Goal: Task Accomplishment & Management: Complete application form

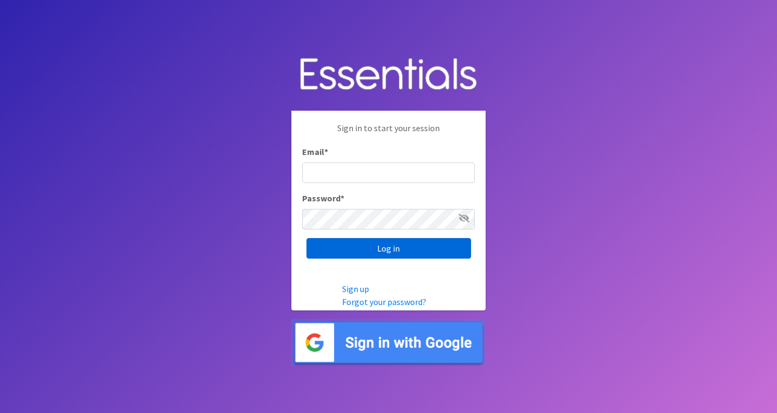
type input "[EMAIL_ADDRESS][DOMAIN_NAME]"
click at [392, 252] on input "Log in" at bounding box center [388, 248] width 165 height 21
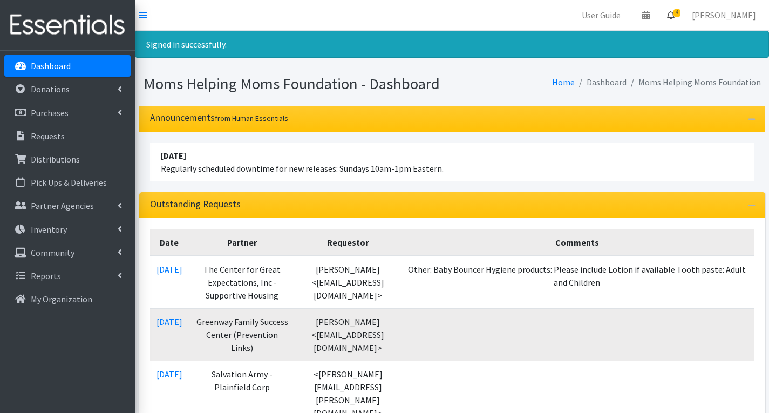
click at [680, 13] on span "4" at bounding box center [676, 13] width 7 height 8
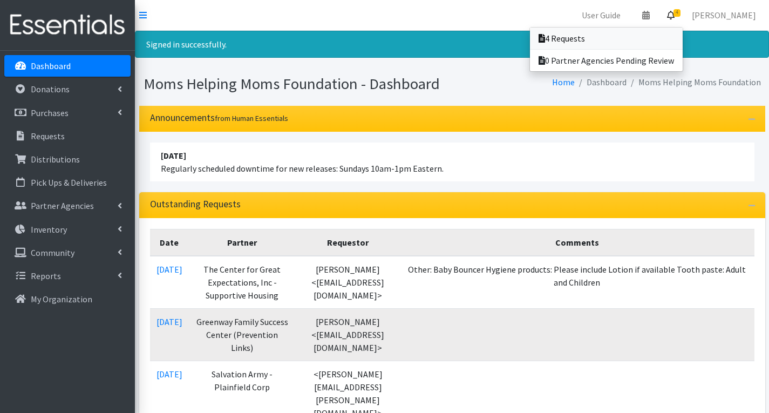
click at [622, 41] on link "4 Requests" at bounding box center [606, 39] width 153 height 22
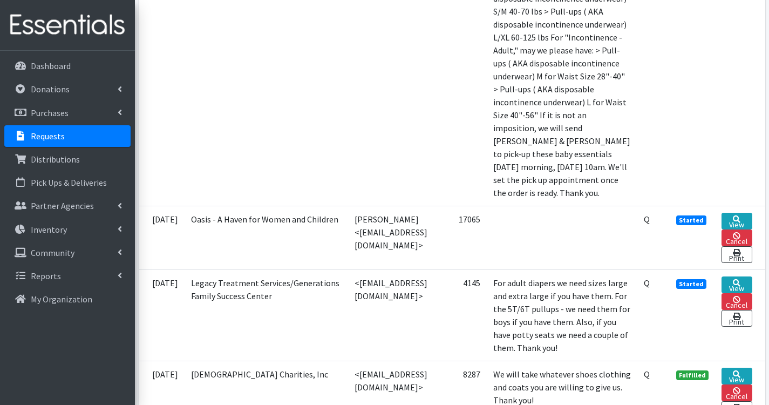
scroll to position [593, 0]
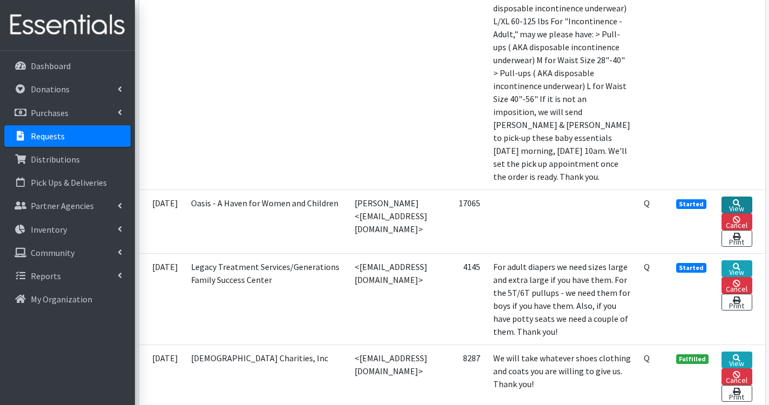
click at [752, 213] on link "View" at bounding box center [736, 204] width 30 height 17
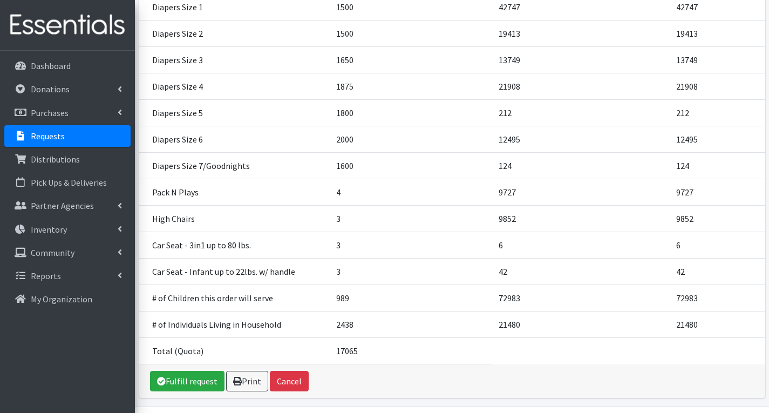
scroll to position [342, 0]
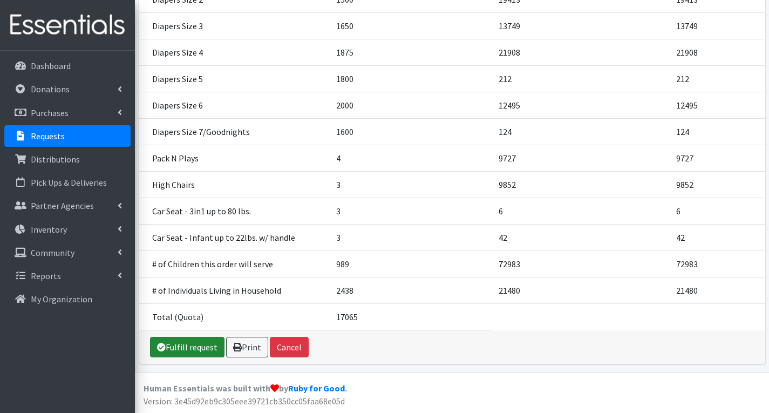
click at [190, 350] on link "Fulfill request" at bounding box center [187, 347] width 74 height 21
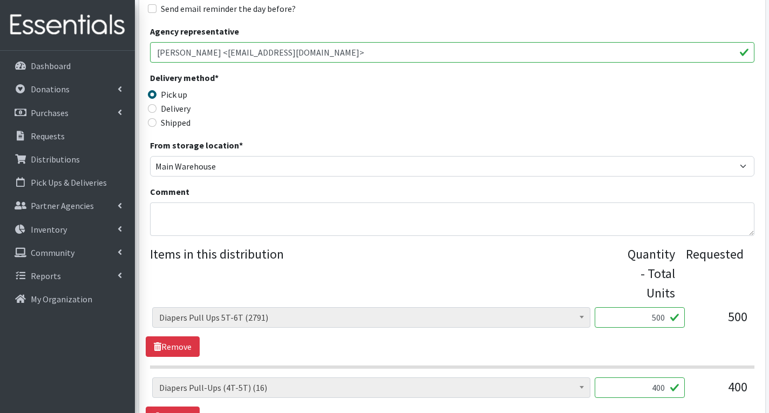
scroll to position [432, 0]
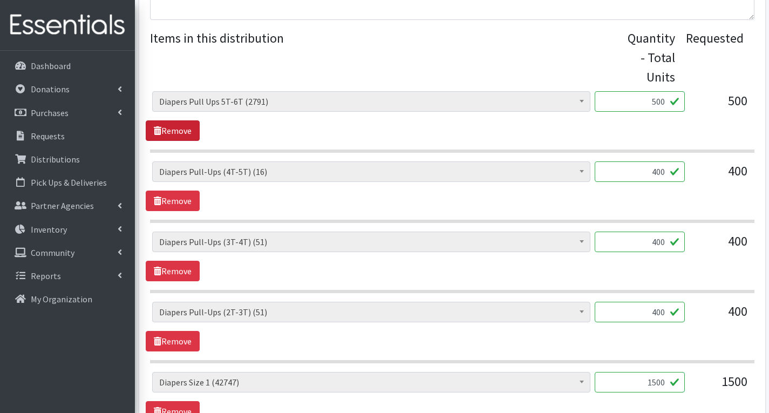
click at [173, 132] on link "Remove" at bounding box center [173, 130] width 54 height 21
click at [185, 132] on link "Remove" at bounding box center [173, 130] width 54 height 21
click at [668, 245] on input "1650" at bounding box center [640, 241] width 90 height 21
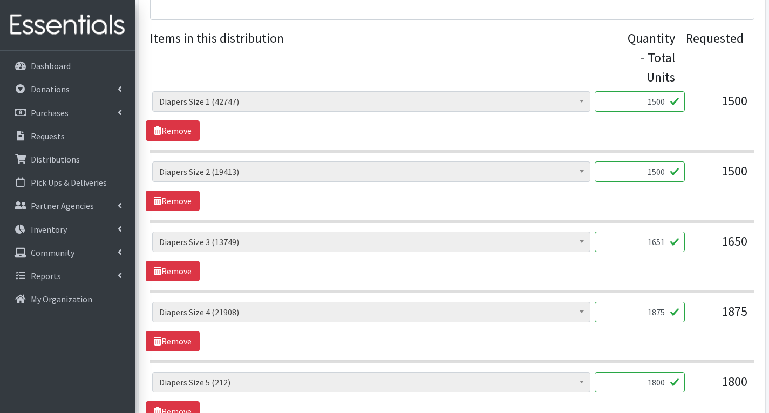
type input "1651"
click at [666, 312] on input "1875" at bounding box center [640, 312] width 90 height 21
type input "1750"
click at [729, 336] on div "# of Children this order will serve (72983) # of Individuals Living in Househol…" at bounding box center [452, 327] width 612 height 50
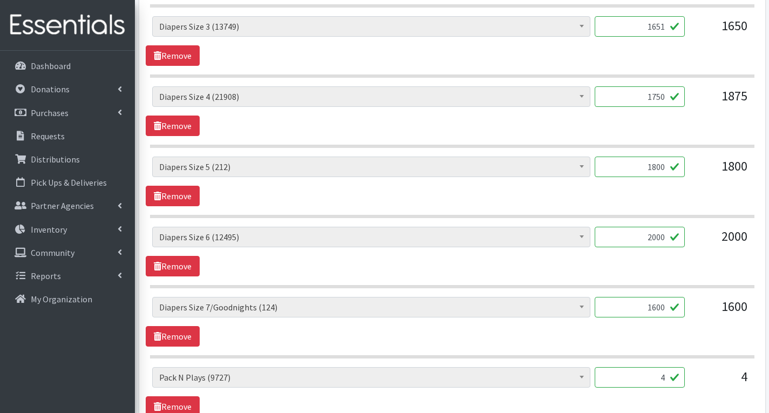
scroll to position [647, 0]
click at [666, 168] on input "1800" at bounding box center [640, 166] width 90 height 21
type input "1750"
click at [666, 235] on input "2000" at bounding box center [640, 236] width 90 height 21
type input "2"
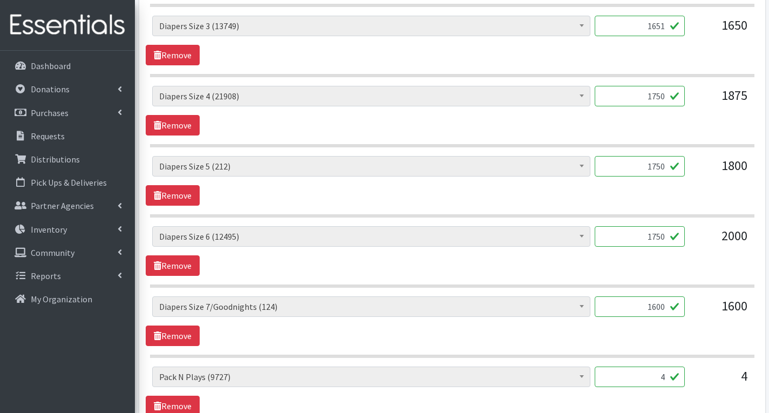
type input "1750"
click at [667, 166] on input "1750" at bounding box center [640, 166] width 90 height 21
type input "1500"
click at [677, 203] on div "# of Children this order will serve (72983) # of Individuals Living in Househol…" at bounding box center [452, 181] width 612 height 50
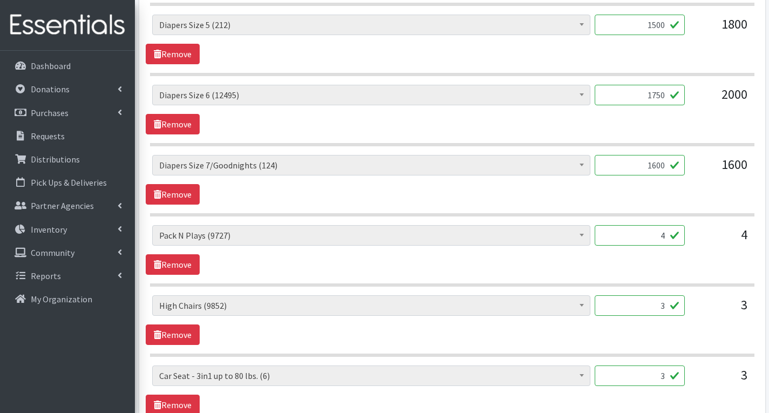
scroll to position [809, 0]
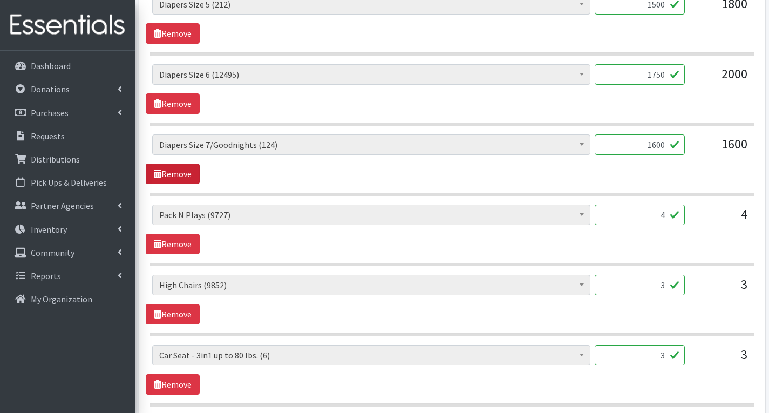
click at [188, 177] on link "Remove" at bounding box center [173, 173] width 54 height 21
click at [667, 218] on input "3" at bounding box center [640, 214] width 90 height 21
type input "1"
click at [723, 235] on div "# of Children this order will serve (72983) # of Individuals Living in Househol…" at bounding box center [452, 229] width 612 height 50
click at [666, 290] on input "3" at bounding box center [640, 285] width 90 height 21
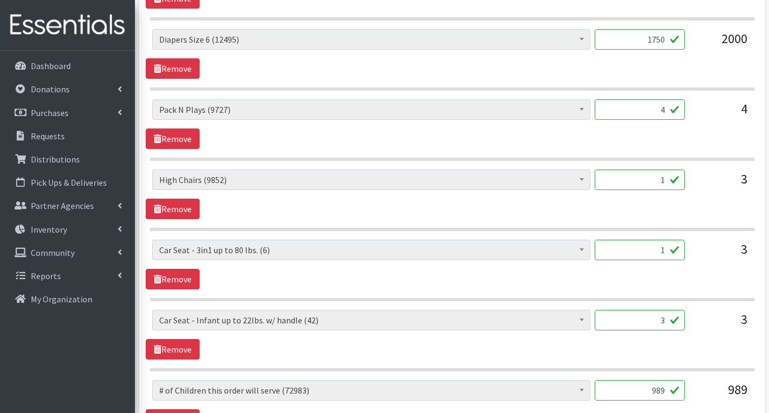
scroll to position [863, 0]
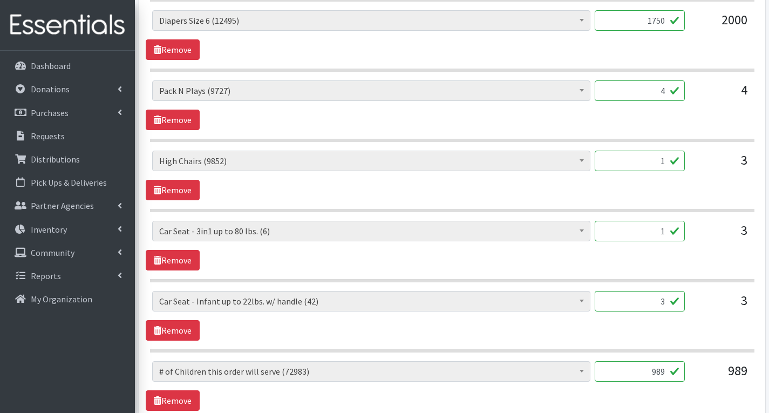
type input "1"
click at [666, 303] on input "3" at bounding box center [640, 301] width 90 height 21
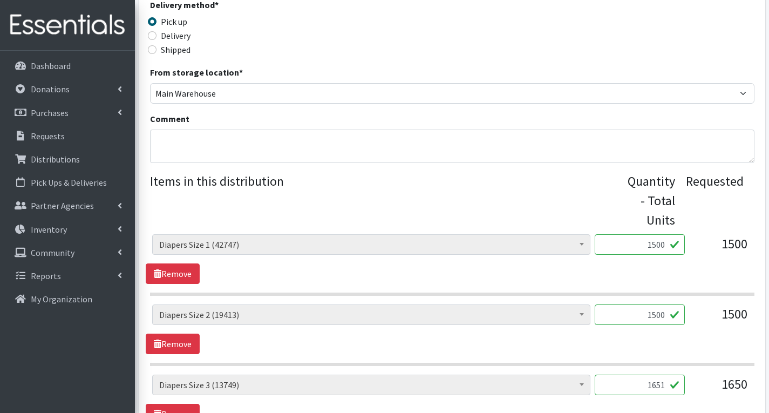
scroll to position [270, 0]
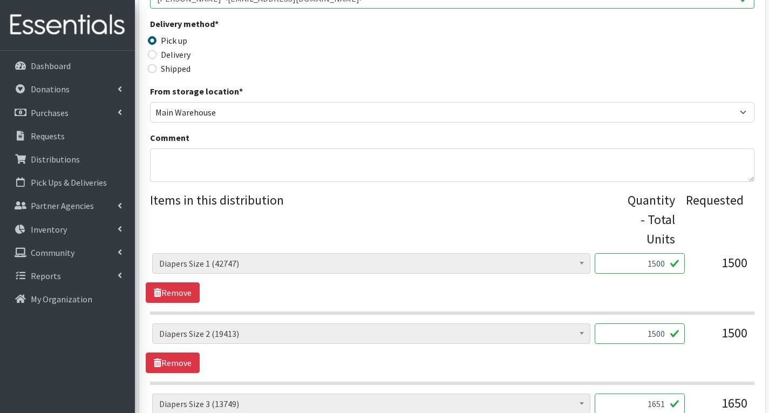
type input "2"
click at [215, 167] on textarea "Comment" at bounding box center [452, 164] width 604 height 33
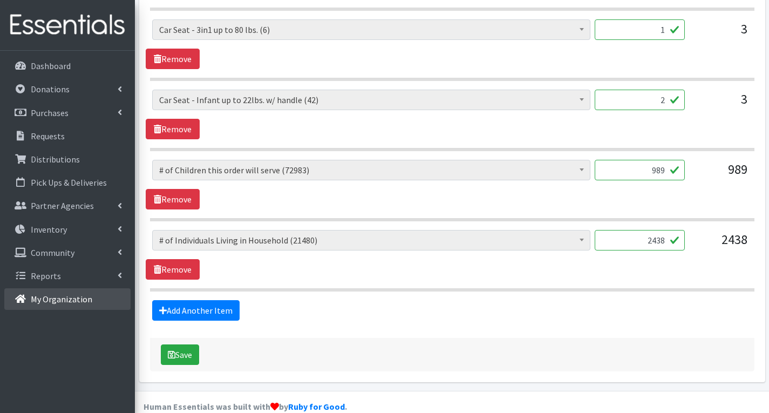
scroll to position [1079, 0]
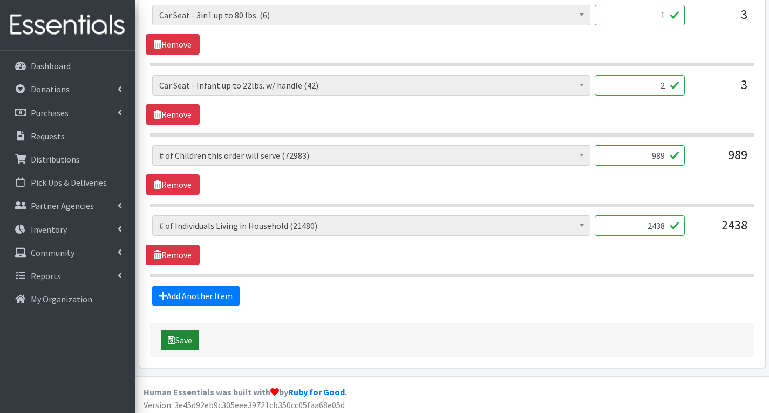
type textarea "MHM- Sorry, we could not fulfill your order exactly as requested due to the una…"
click at [177, 336] on button "Save" at bounding box center [180, 340] width 38 height 21
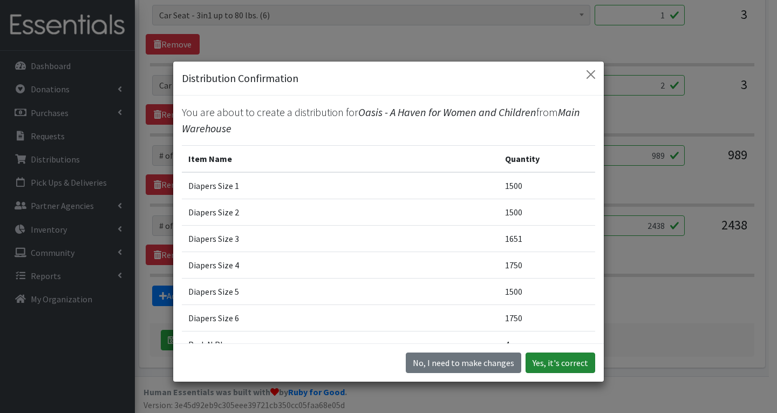
click at [552, 364] on button "Yes, it's correct" at bounding box center [560, 362] width 70 height 21
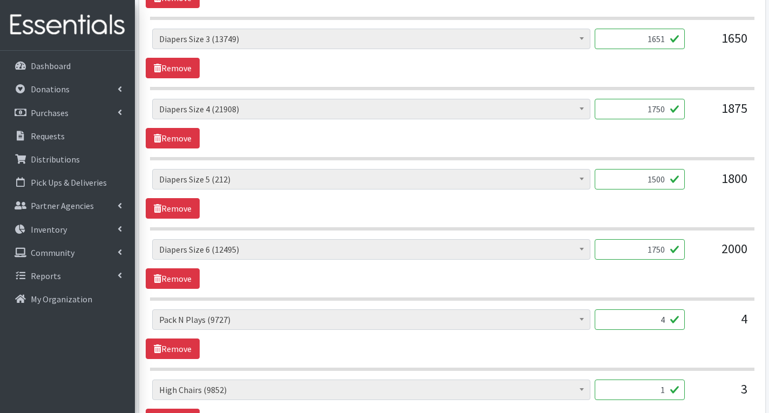
scroll to position [593, 0]
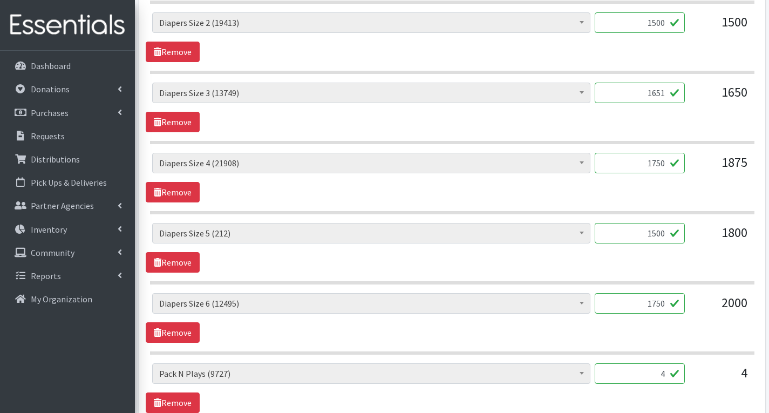
click at [671, 236] on input "1500" at bounding box center [640, 233] width 90 height 21
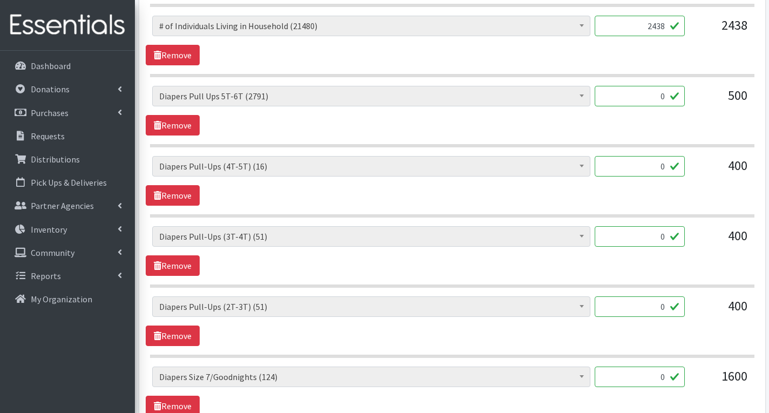
scroll to position [1295, 0]
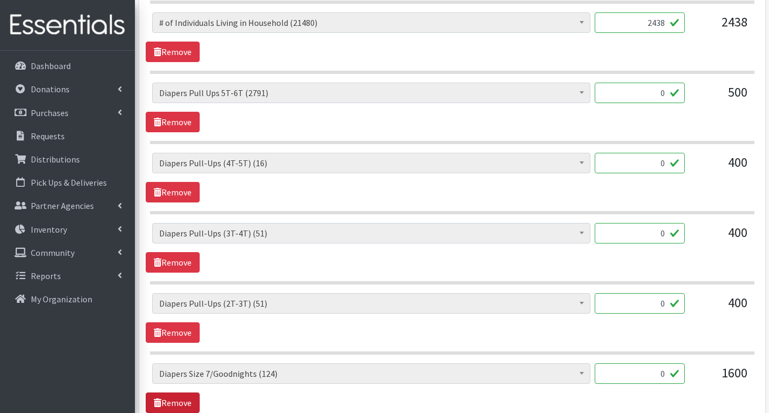
type input "159"
click at [178, 399] on link "Remove" at bounding box center [173, 402] width 54 height 21
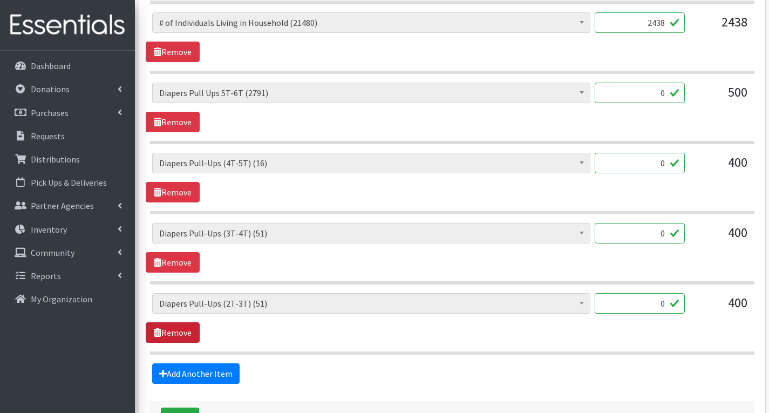
click at [177, 334] on link "Remove" at bounding box center [173, 332] width 54 height 21
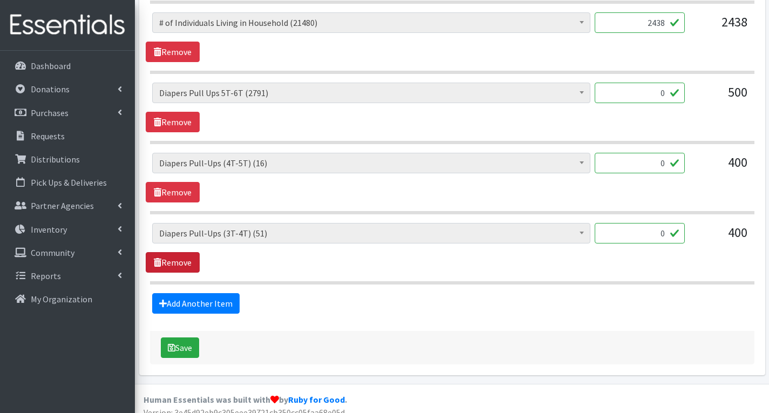
click at [185, 261] on link "Remove" at bounding box center [173, 262] width 54 height 21
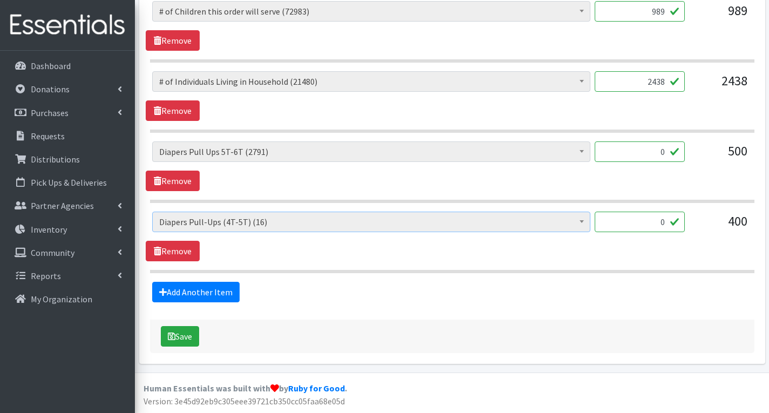
click at [188, 228] on span "Diapers Pull-Ups (4T-5T) (16)" at bounding box center [371, 221] width 424 height 15
click at [192, 256] on link "Remove" at bounding box center [173, 251] width 54 height 21
click at [187, 253] on link "Remove" at bounding box center [173, 251] width 54 height 21
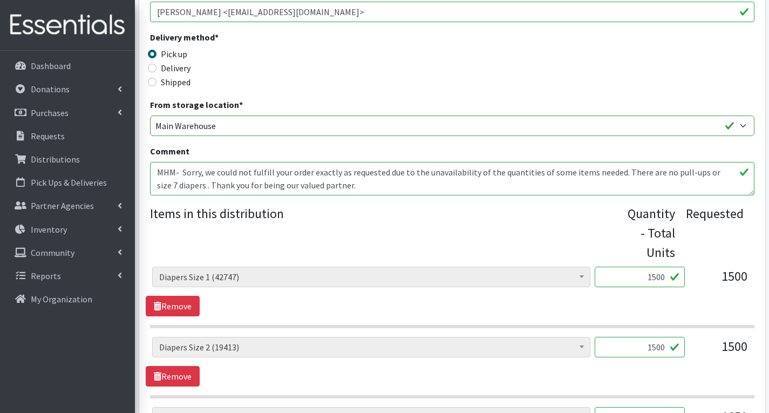
scroll to position [270, 0]
click at [720, 174] on textarea "MHM- Sorry, we could not fulfill your order exactly as requested due to the una…" at bounding box center [452, 177] width 604 height 33
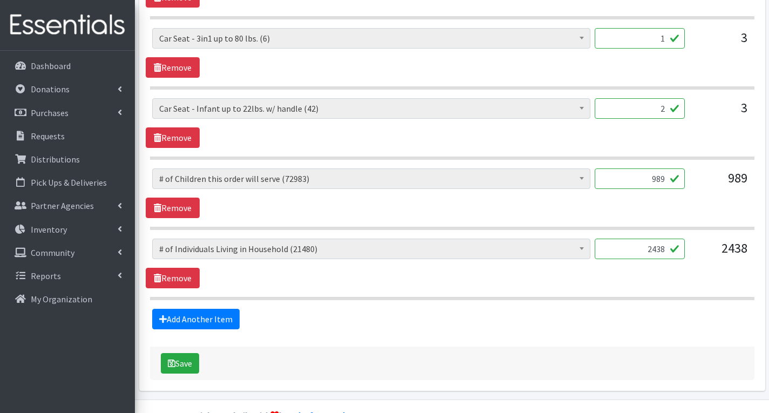
scroll to position [1096, 0]
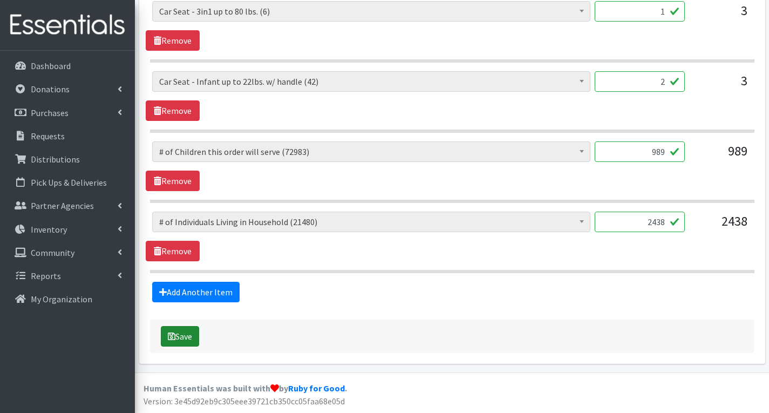
type textarea "MHM- Sorry, we could not fulfill your order exactly as requested due to the una…"
click at [187, 339] on button "Save" at bounding box center [180, 336] width 38 height 21
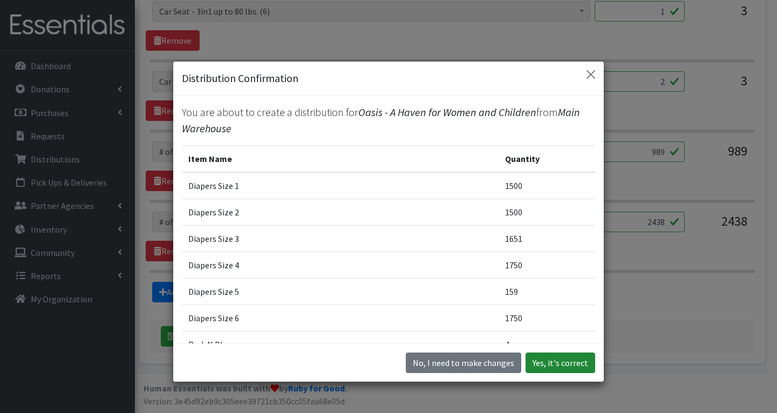
click at [567, 366] on button "Yes, it's correct" at bounding box center [560, 362] width 70 height 21
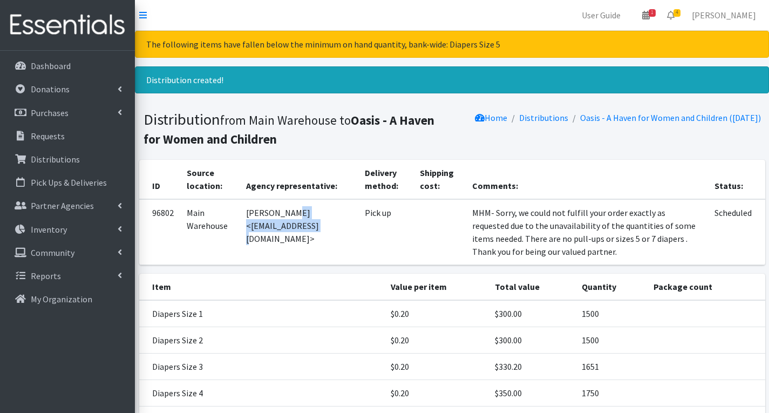
drag, startPoint x: 249, startPoint y: 228, endPoint x: 330, endPoint y: 238, distance: 81.6
click at [330, 238] on td "Jim Walsh <jimwalsh@oasisnj.org>" at bounding box center [299, 232] width 119 height 66
copy td "jimwalsh@oasisnj.org"
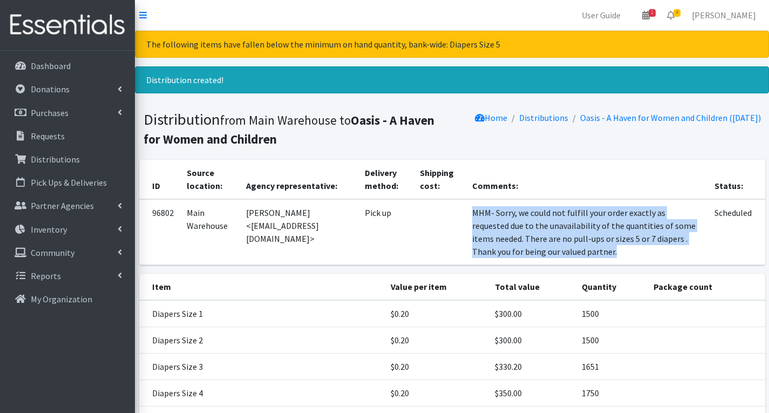
drag, startPoint x: 462, startPoint y: 213, endPoint x: 535, endPoint y: 256, distance: 85.1
click at [535, 256] on td "MHM- Sorry, we could not fulfill your order exactly as requested due to the una…" at bounding box center [587, 232] width 243 height 66
copy td "MHM- Sorry, we could not fulfill your order exactly as requested due to the una…"
click at [52, 156] on p "Distributions" at bounding box center [55, 159] width 49 height 11
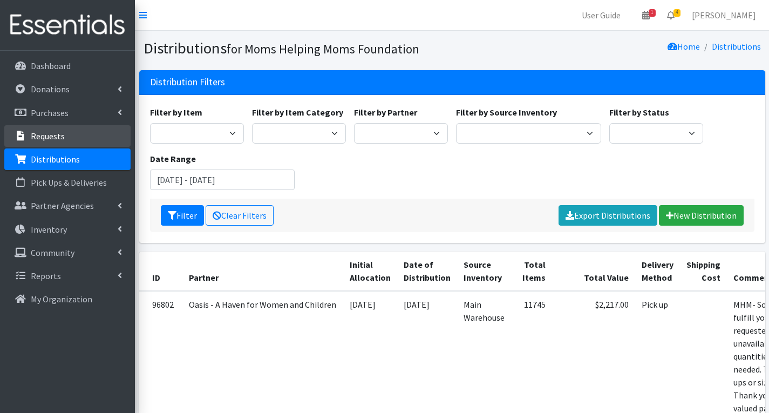
click at [64, 131] on link "Requests" at bounding box center [67, 136] width 126 height 22
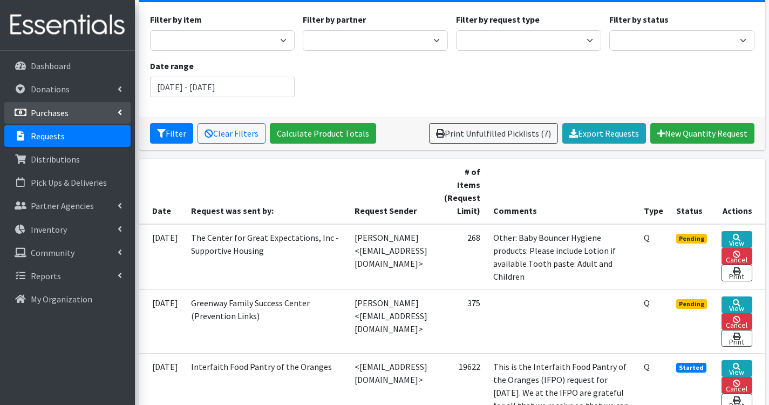
scroll to position [162, 0]
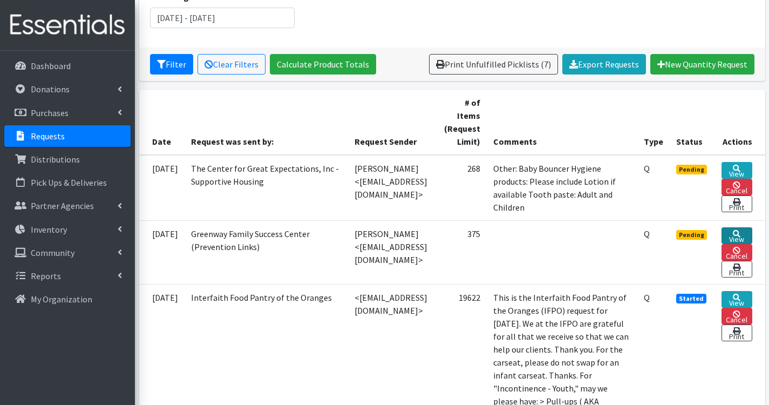
click at [748, 229] on link "View" at bounding box center [736, 235] width 30 height 17
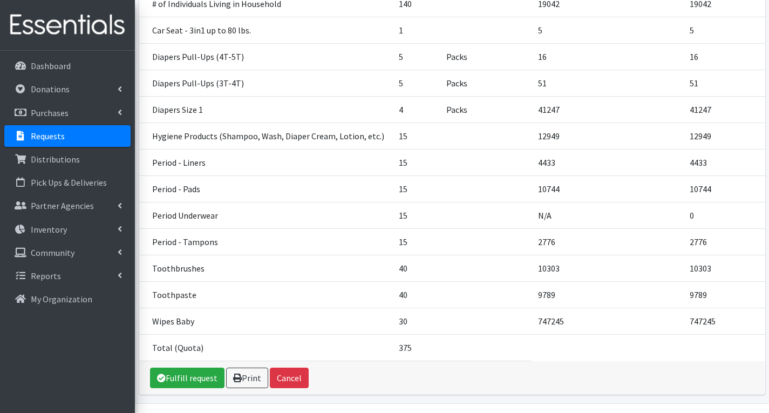
scroll to position [270, 0]
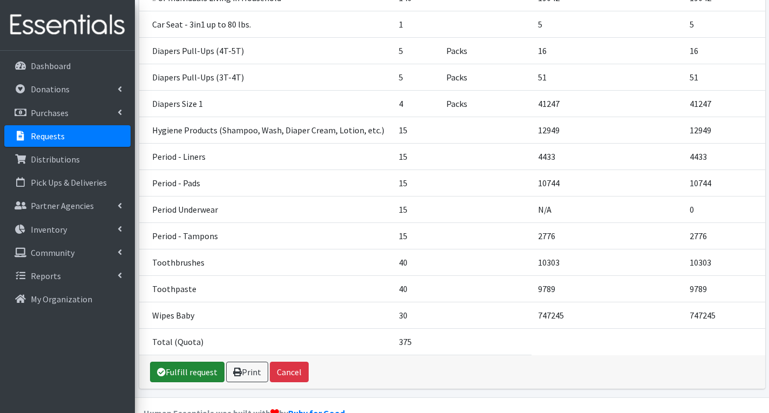
click at [206, 381] on link "Fulfill request" at bounding box center [187, 371] width 74 height 21
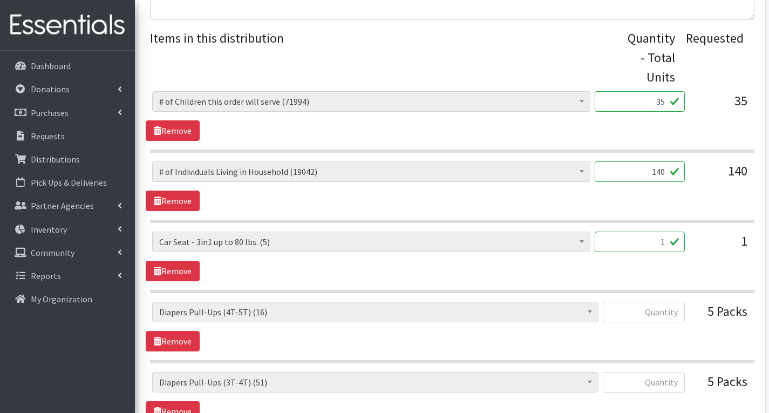
scroll to position [486, 0]
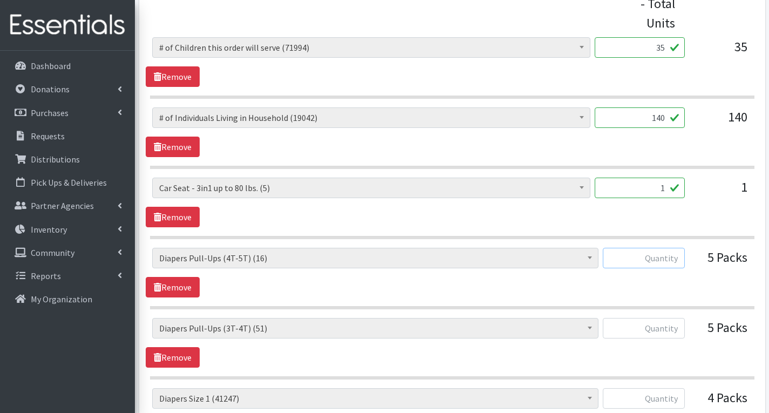
click at [672, 259] on input "text" at bounding box center [644, 258] width 82 height 21
type input "0"
click at [664, 328] on input "text" at bounding box center [644, 328] width 82 height 21
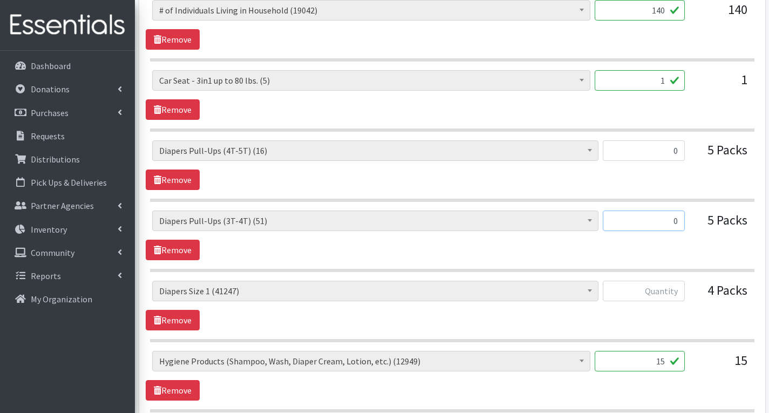
scroll to position [593, 0]
type input "0"
click at [657, 290] on input "text" at bounding box center [644, 290] width 82 height 21
type input "2"
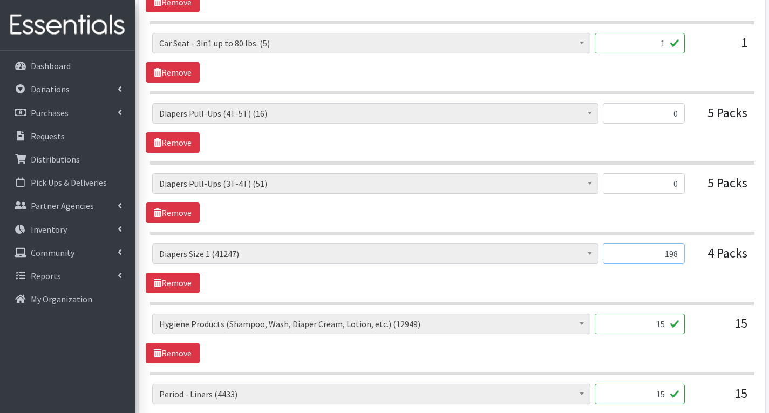
scroll to position [701, 0]
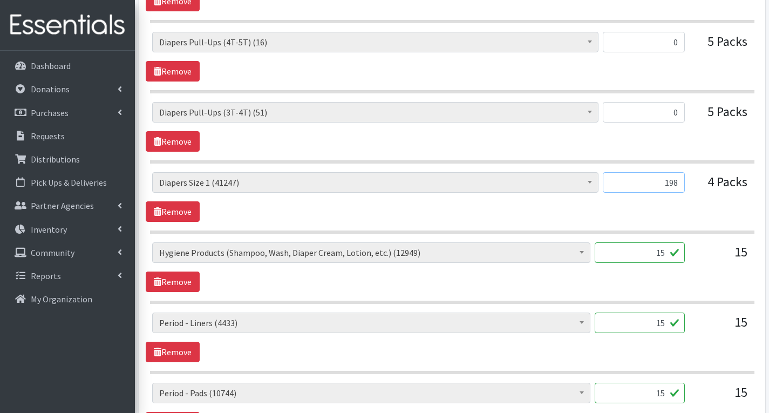
type input "198"
click at [668, 255] on input "15" at bounding box center [640, 252] width 90 height 21
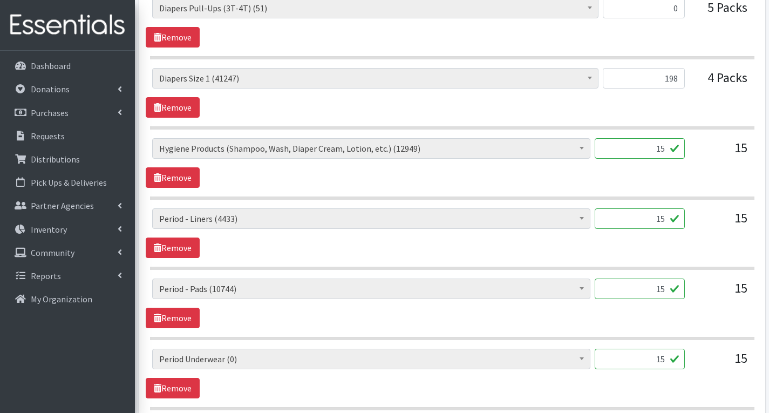
scroll to position [809, 0]
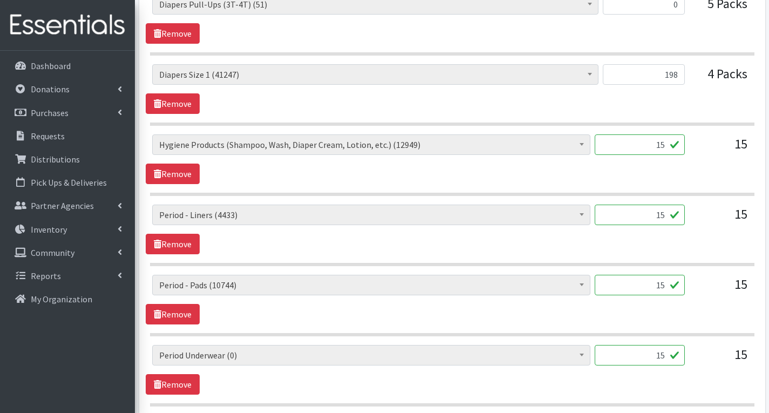
click at [667, 216] on input "15" at bounding box center [640, 214] width 90 height 21
click at [674, 290] on input "15" at bounding box center [640, 285] width 90 height 21
type input "1"
type input "426"
click at [668, 359] on input "15" at bounding box center [640, 355] width 90 height 21
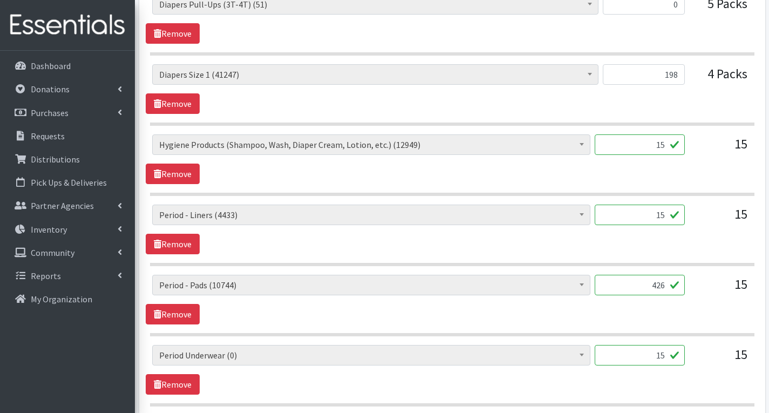
type input "1"
type input "0"
click at [187, 383] on link "Remove" at bounding box center [173, 384] width 54 height 21
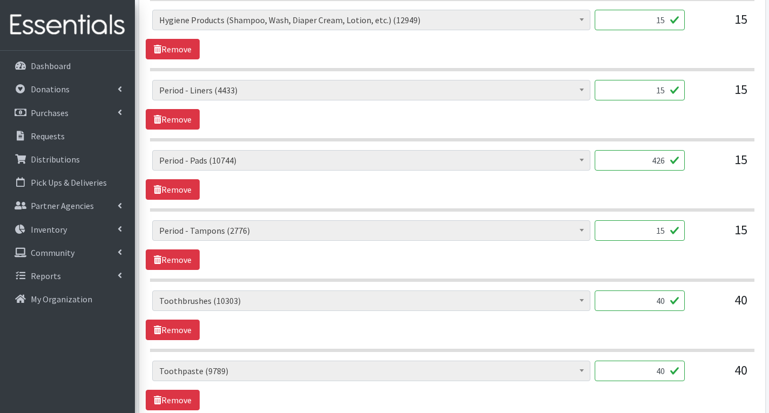
scroll to position [1025, 0]
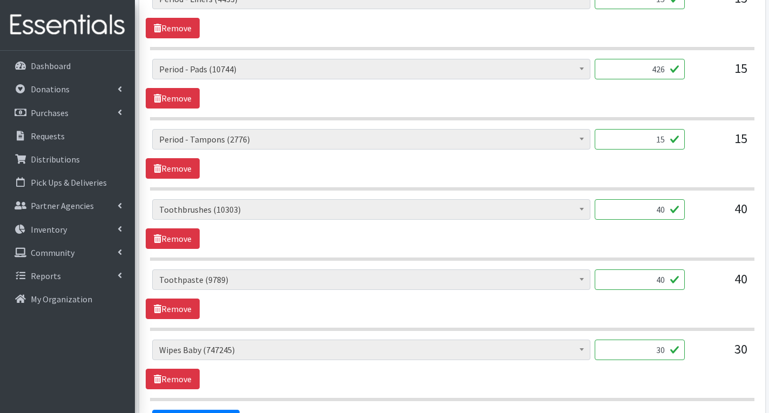
click at [667, 210] on input "40" at bounding box center [640, 209] width 90 height 21
type input "4"
type input "7"
click at [188, 310] on link "Remove" at bounding box center [173, 308] width 54 height 21
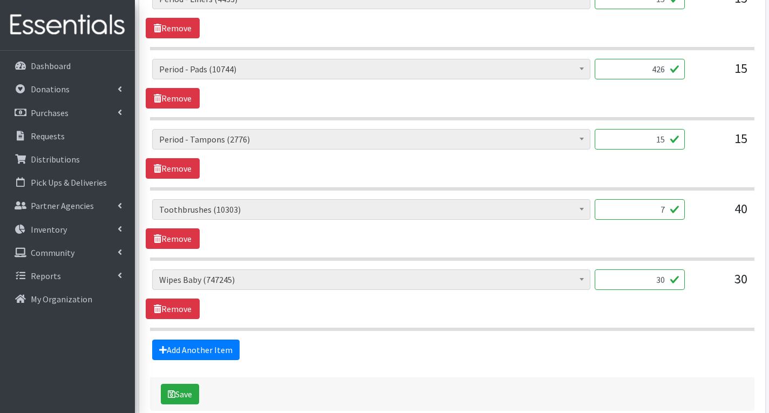
click at [668, 281] on input "30" at bounding box center [640, 279] width 90 height 21
type input "3"
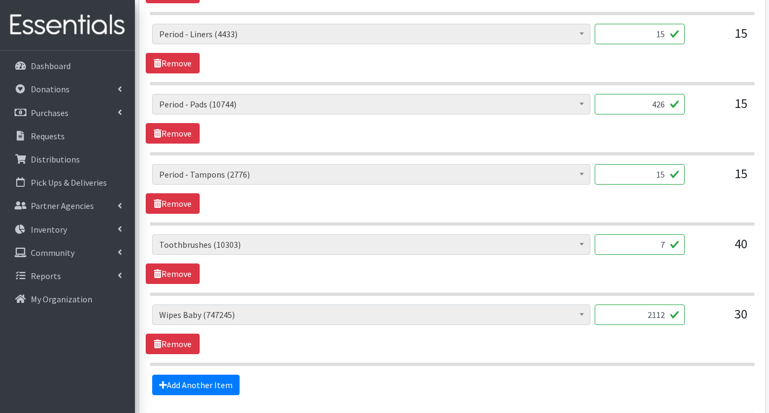
scroll to position [971, 0]
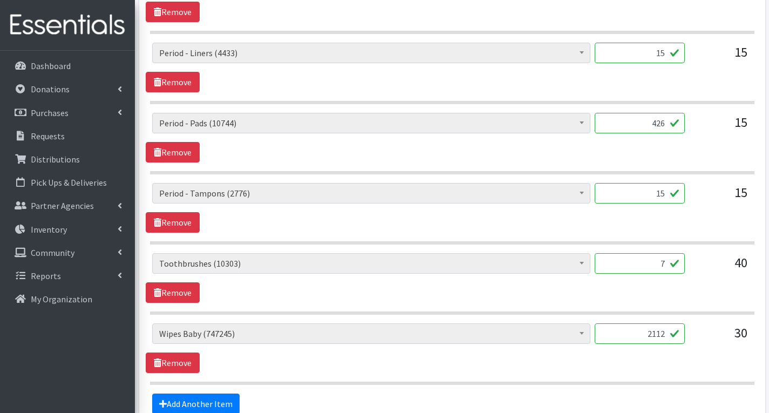
type input "2112"
click at [668, 194] on input "15" at bounding box center [640, 193] width 90 height 21
click at [669, 58] on input "15" at bounding box center [640, 53] width 90 height 21
type input "1"
type input "88"
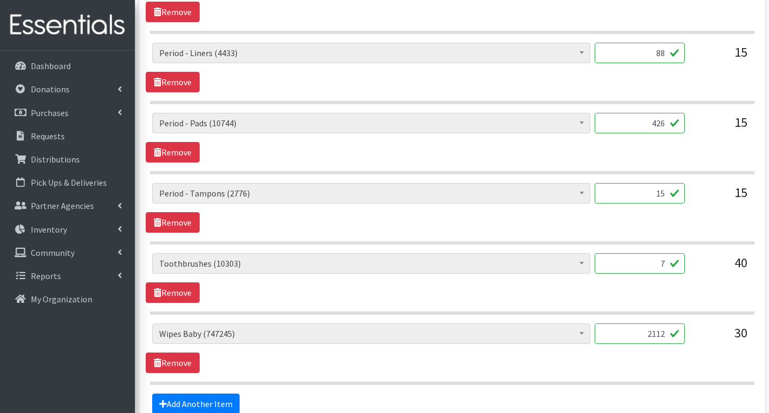
click at [668, 194] on input "15" at bounding box center [640, 193] width 90 height 21
type input "1"
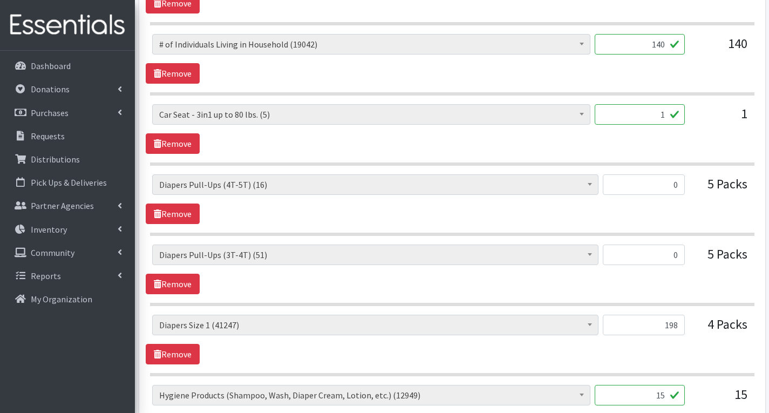
scroll to position [539, 0]
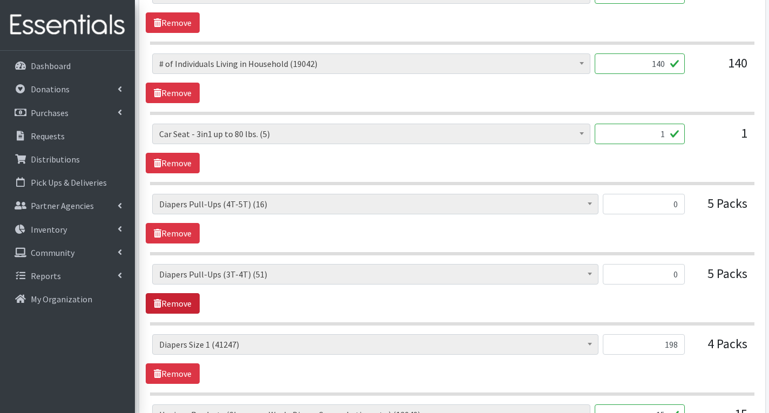
type input "423"
click at [192, 306] on link "Remove" at bounding box center [173, 303] width 54 height 21
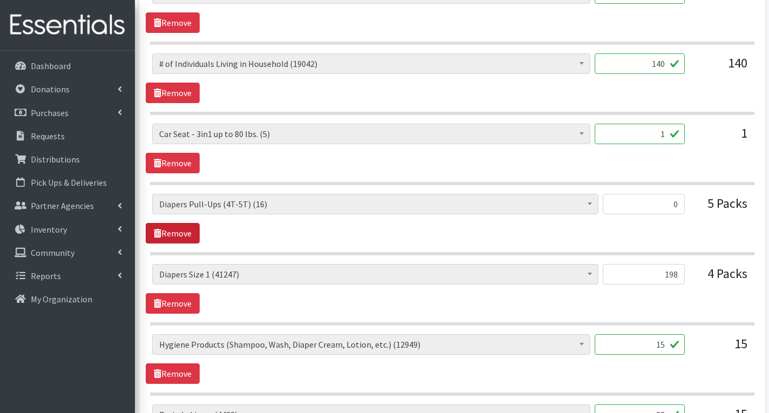
click at [187, 236] on link "Remove" at bounding box center [173, 233] width 54 height 21
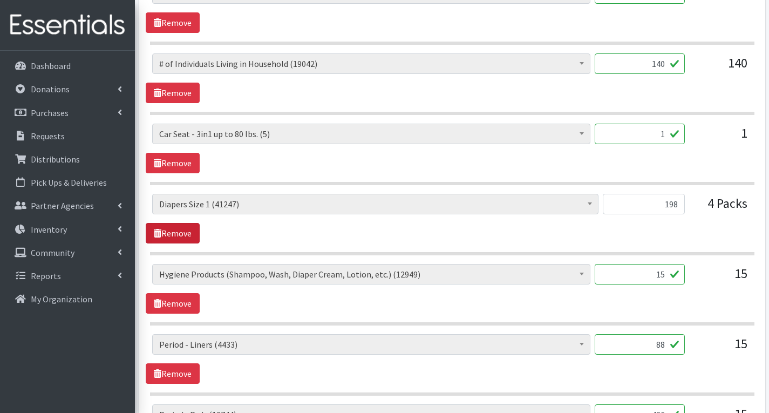
click at [186, 233] on link "Remove" at bounding box center [173, 233] width 54 height 21
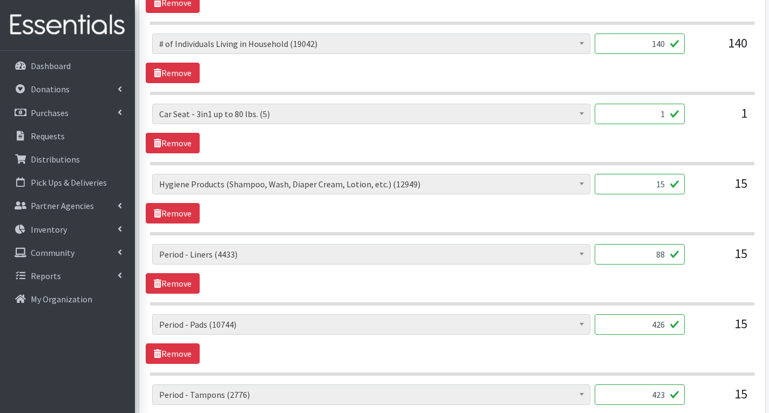
scroll to position [561, 0]
